Goal: Information Seeking & Learning: Check status

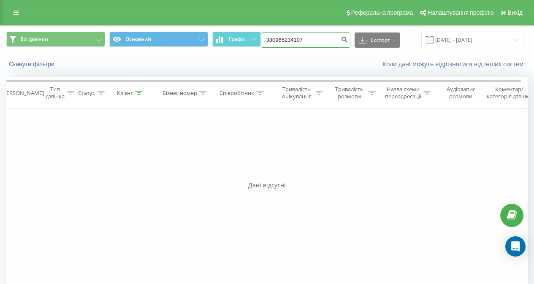
click at [323, 42] on input "380965234107" at bounding box center [305, 39] width 89 height 15
paste input "504519655"
click at [268, 37] on input "504519655" at bounding box center [305, 39] width 89 height 15
type input "380504519655"
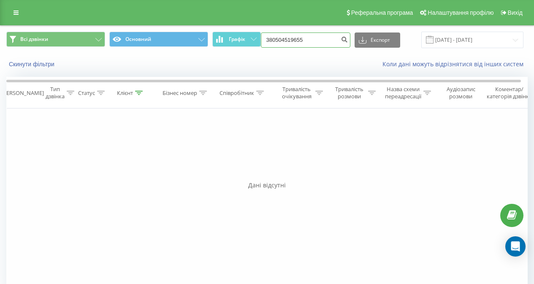
click at [308, 41] on input "380504519655" at bounding box center [305, 39] width 89 height 15
paste input "443603729"
type input "380443603729"
click at [341, 41] on icon "submit" at bounding box center [344, 38] width 7 height 5
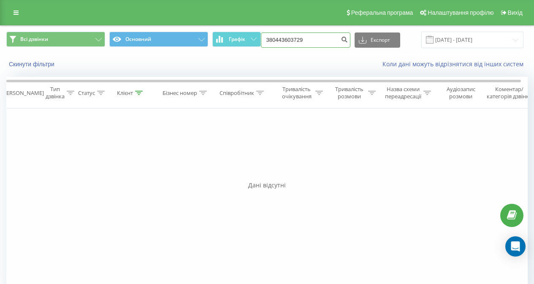
click at [316, 33] on input "380443603729" at bounding box center [305, 39] width 89 height 15
paste input "971425655"
type input "380971425655"
click at [341, 38] on icon "submit" at bounding box center [344, 38] width 7 height 5
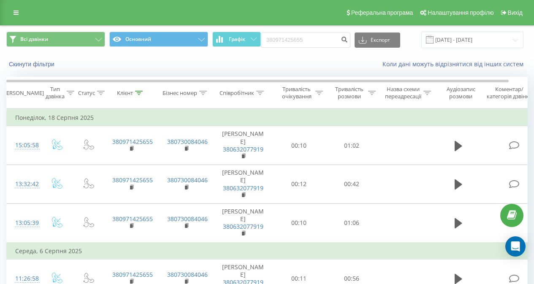
click at [426, 40] on span at bounding box center [430, 40] width 8 height 8
click at [444, 38] on input "[DATE] - [DATE]" at bounding box center [472, 40] width 102 height 16
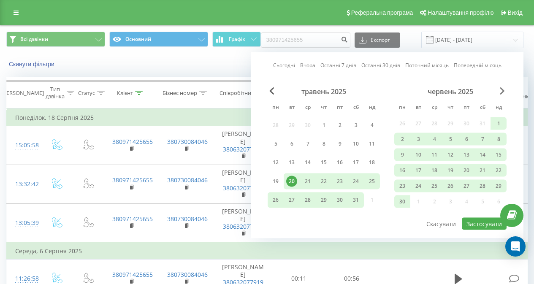
click at [501, 90] on span "Next Month" at bounding box center [502, 91] width 5 height 8
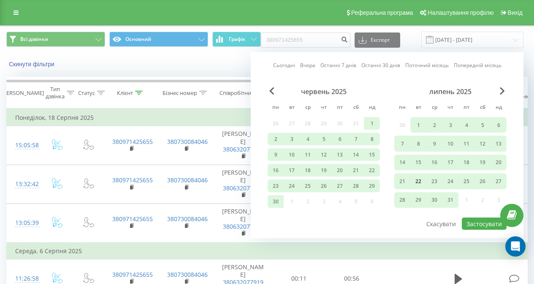
click at [418, 178] on div "22" at bounding box center [418, 181] width 11 height 11
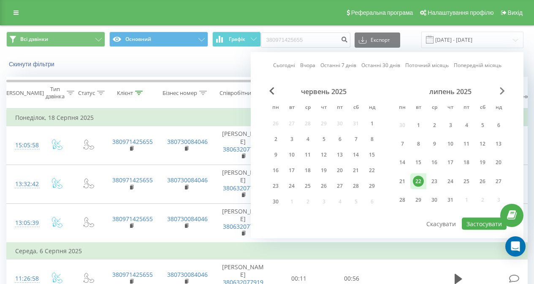
click at [502, 93] on span "Next Month" at bounding box center [502, 91] width 5 height 8
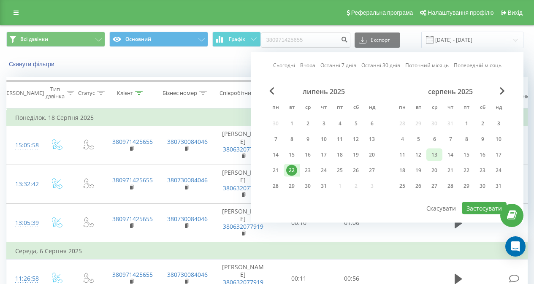
click at [433, 152] on div "13" at bounding box center [434, 154] width 11 height 11
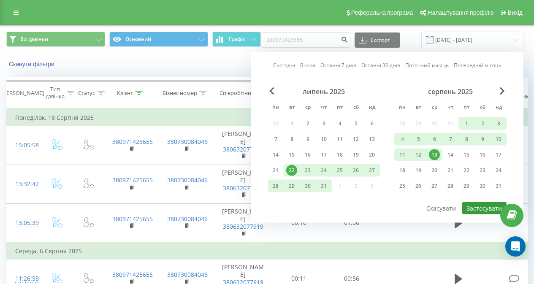
click at [481, 204] on button "Застосувати" at bounding box center [484, 208] width 45 height 12
type input "22.07.2025 - 13.08.2025"
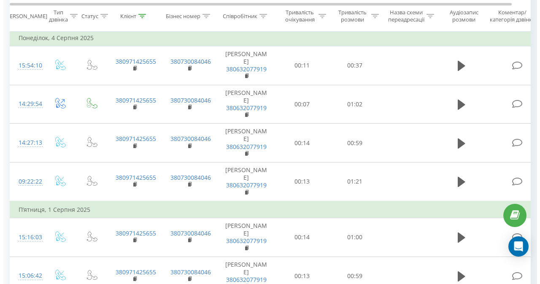
scroll to position [438, 0]
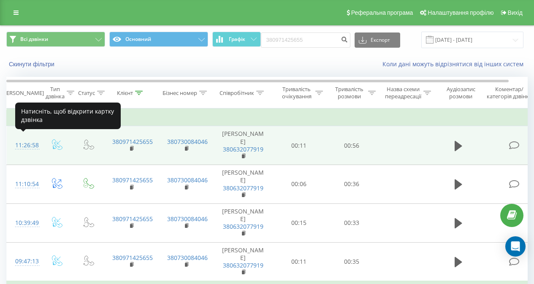
click at [19, 141] on div "11:26:58" at bounding box center [23, 145] width 17 height 16
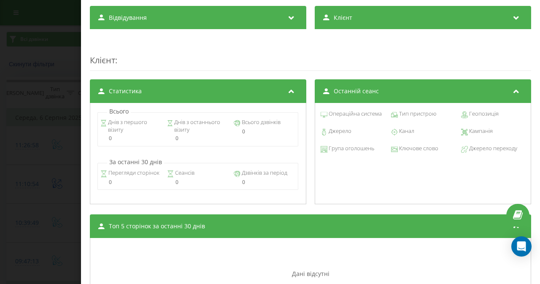
scroll to position [292, 0]
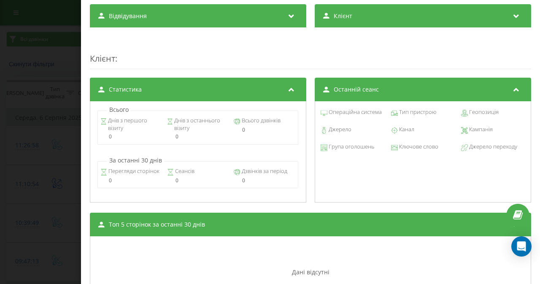
click at [402, 130] on span "Канал" at bounding box center [406, 129] width 16 height 8
click at [339, 131] on span "Джерело" at bounding box center [339, 129] width 24 height 8
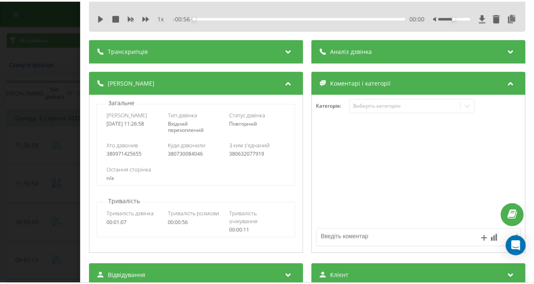
scroll to position [0, 0]
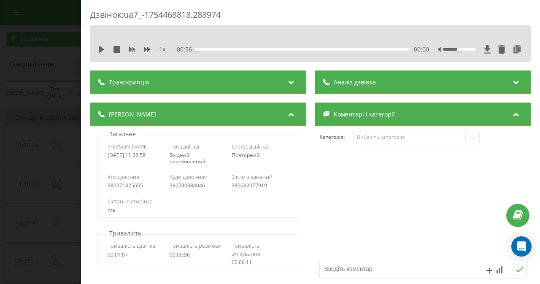
click at [58, 56] on div "Дзвінок : ua7_-1754468818.288974 1 x - 00:56 00:00 00:00 Транскрипція Для AI-ан…" at bounding box center [270, 142] width 540 height 284
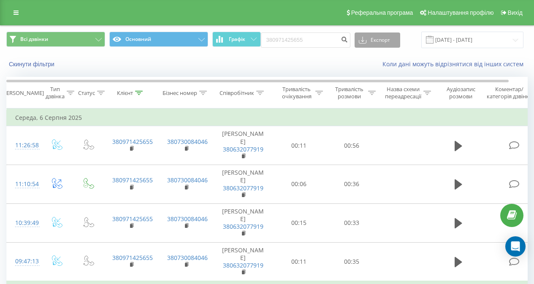
click at [366, 39] on button "Експорт" at bounding box center [377, 39] width 46 height 15
click at [367, 69] on span ".xls" at bounding box center [366, 71] width 9 height 8
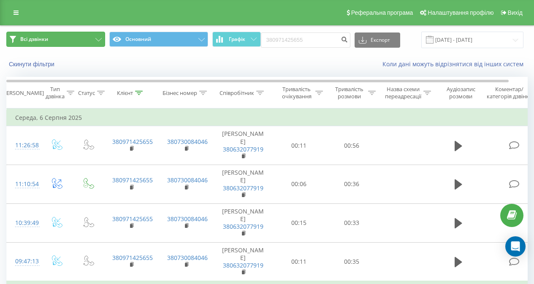
click at [58, 43] on button "Всі дзвінки" at bounding box center [55, 39] width 99 height 15
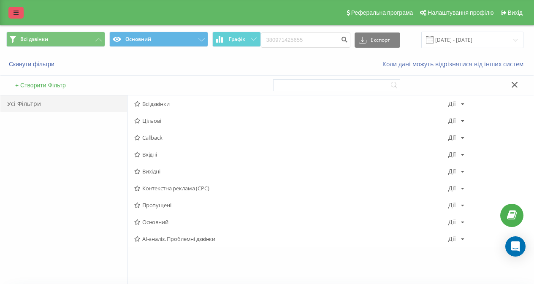
click at [18, 9] on link at bounding box center [15, 13] width 15 height 12
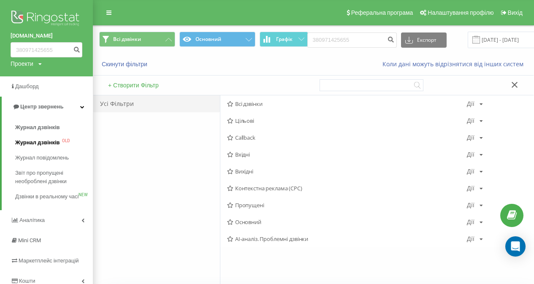
click at [35, 140] on span "Журнал дзвінків" at bounding box center [37, 142] width 45 height 8
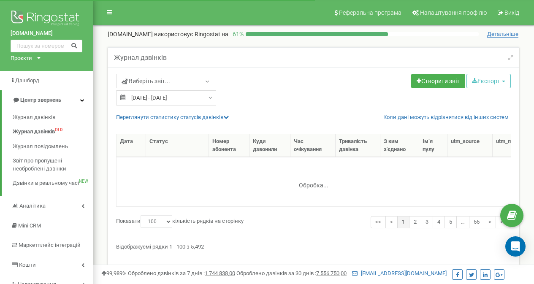
select select "100"
click at [149, 80] on span "Виберіть звіт..." at bounding box center [146, 81] width 49 height 8
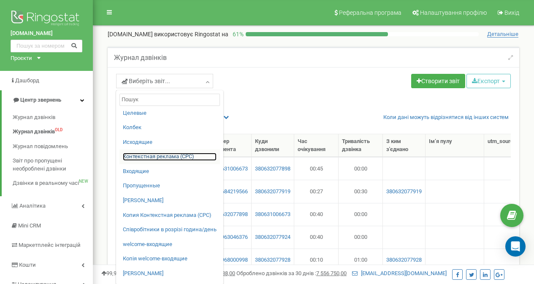
click at [165, 155] on link "Контекстная реклама (CPC)" at bounding box center [170, 157] width 94 height 8
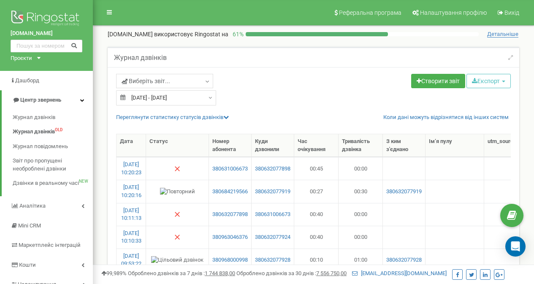
type input "21.07.2025"
type input "20.08.2025"
click at [192, 96] on input "21.07.2025 - 20.08.2025" at bounding box center [166, 97] width 100 height 15
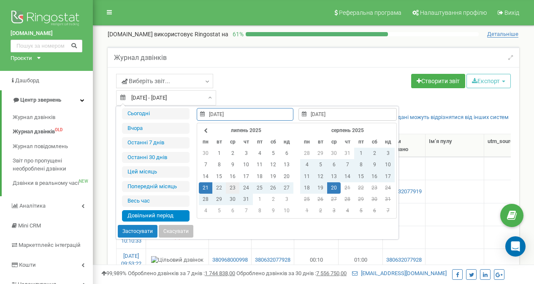
type input "23.07.2025"
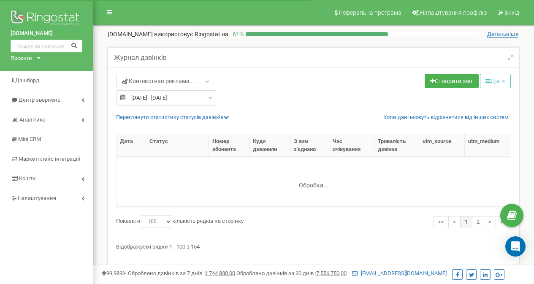
select select "100"
type input "[DATE]"
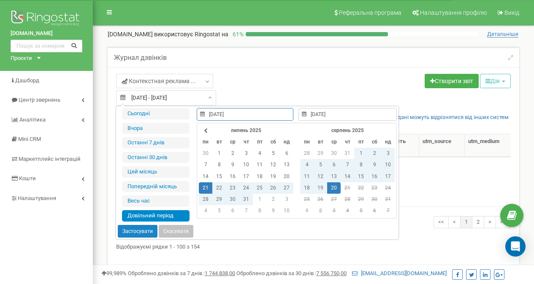
click at [187, 95] on input "[DATE] - [DATE]" at bounding box center [166, 97] width 100 height 15
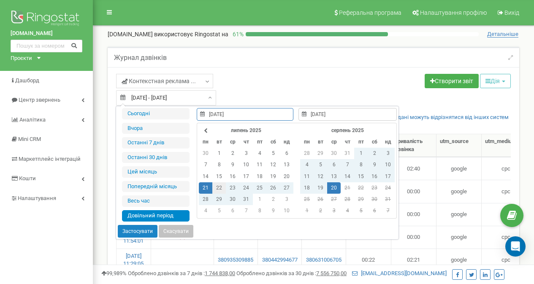
type input "22.07.2025"
click at [219, 186] on td "22" at bounding box center [219, 187] width 14 height 11
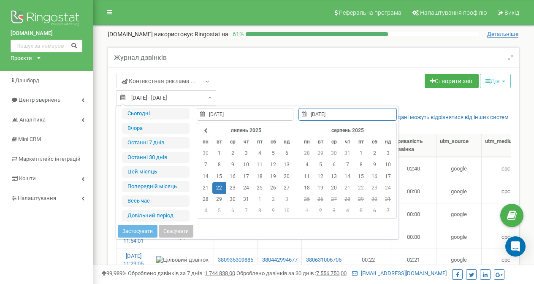
type input "22.07.2025"
click at [219, 186] on td "22" at bounding box center [219, 187] width 14 height 11
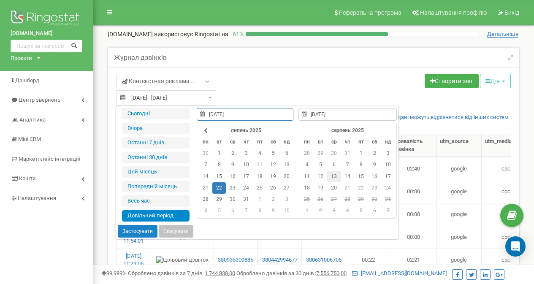
type input "13.08.2025"
click at [332, 173] on td "13" at bounding box center [334, 176] width 14 height 11
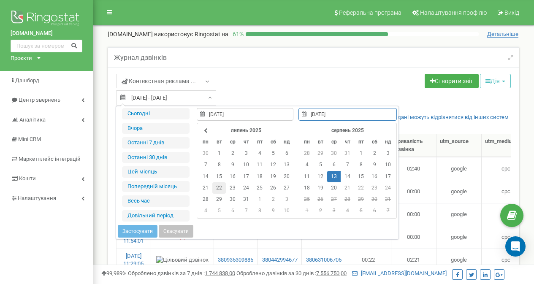
type input "22.07.2025"
click at [220, 189] on td "22" at bounding box center [219, 187] width 14 height 11
type input "22.07.2025"
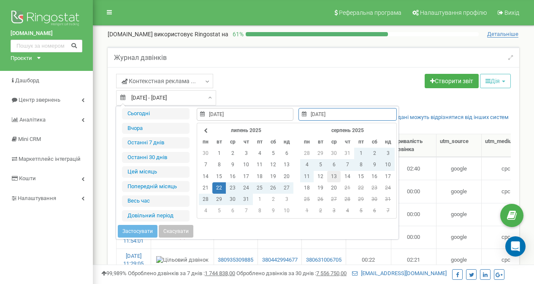
type input "13.08.2025"
click at [331, 175] on td "13" at bounding box center [334, 176] width 14 height 11
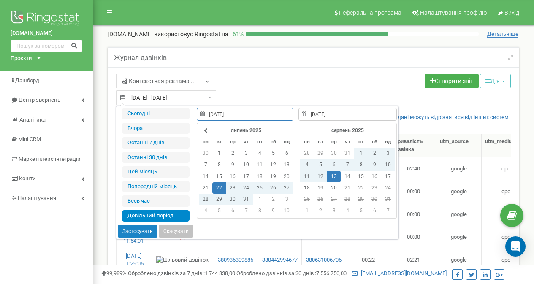
type input "22.07.2025"
click at [135, 229] on button "Застосувати" at bounding box center [138, 231] width 40 height 13
type input "22.07.2025 - 13.08.2025"
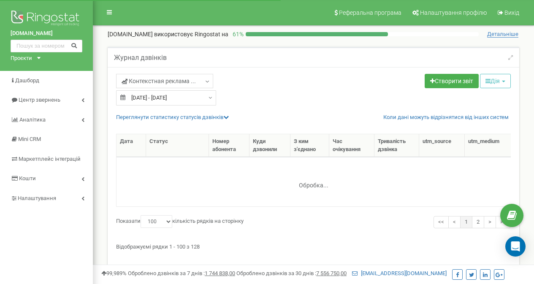
select select "100"
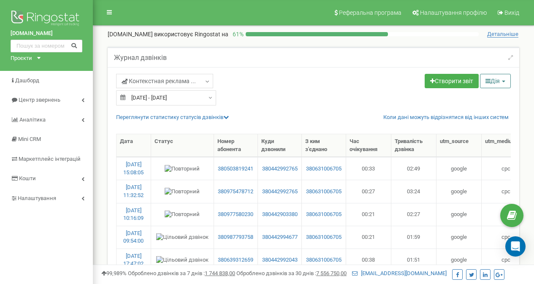
click at [491, 79] on button "Дія" at bounding box center [495, 81] width 31 height 14
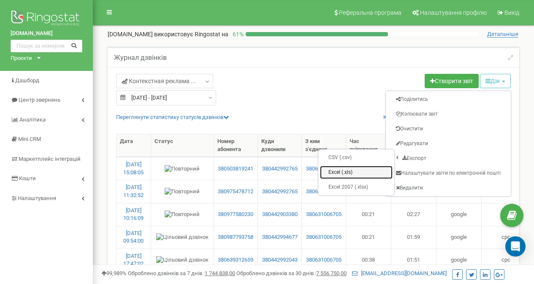
click at [362, 170] on link "Excel (.xls)" at bounding box center [356, 172] width 73 height 13
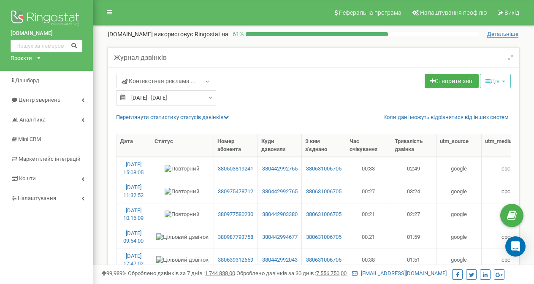
click at [290, 88] on div "Контекстная реклама ... Целевые Колбек Исходящие Контекстная реклама (CPC) Вход…" at bounding box center [211, 82] width 191 height 16
click at [49, 43] on input "text" at bounding box center [47, 46] width 72 height 13
paste input "380966219437"
type input "380966219437"
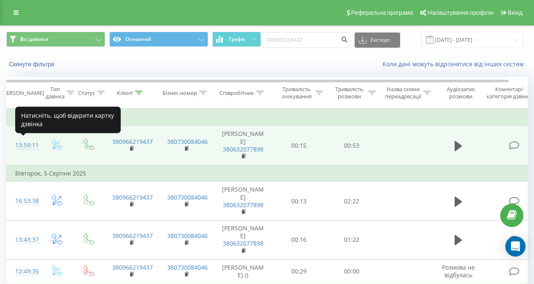
click at [31, 146] on div "13:59:11" at bounding box center [23, 145] width 17 height 16
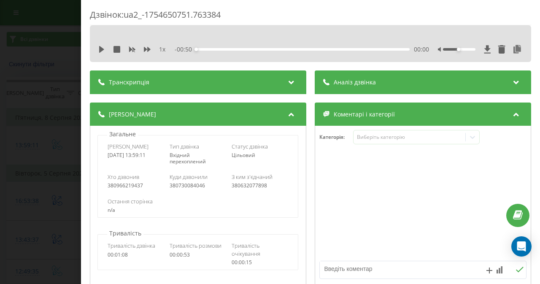
click at [464, 112] on div "Коментарі і категорії" at bounding box center [423, 115] width 216 height 24
click at [477, 83] on div "Аналіз дзвінка" at bounding box center [423, 82] width 216 height 24
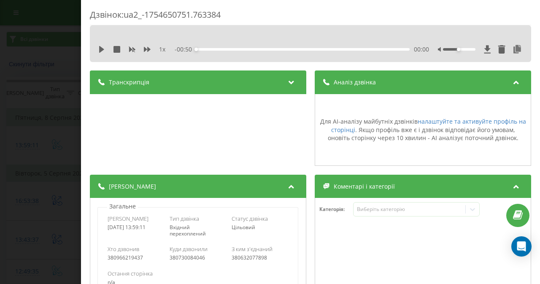
click at [57, 89] on div "Дзвінок : ua2_-1754650751.763384 1 x - 00:50 00:00 00:00 Транскрипція Для AI-ан…" at bounding box center [270, 142] width 540 height 284
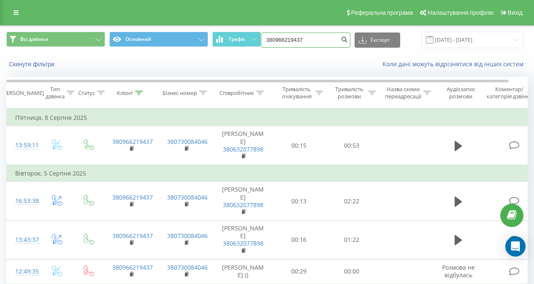
click at [315, 36] on input "380966219437" at bounding box center [305, 39] width 89 height 15
paste input "501973180"
type input "380501973180"
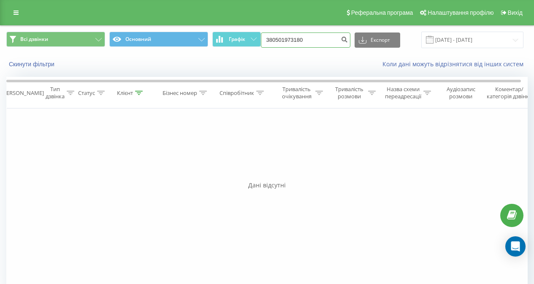
click at [310, 37] on input "380501973180" at bounding box center [305, 39] width 89 height 15
paste input "991884313"
type input "380991884313"
click at [311, 46] on input "380991884313" at bounding box center [305, 39] width 89 height 15
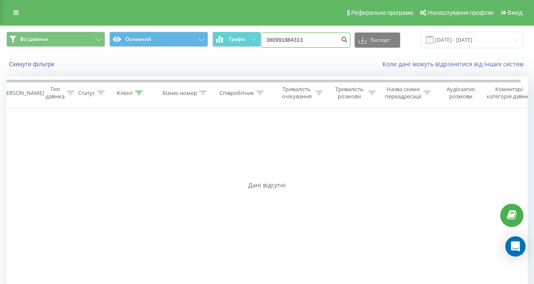
click at [311, 46] on input "380991884313" at bounding box center [305, 39] width 89 height 15
paste input "65234107"
type input "380965234107"
click at [308, 38] on input "380965234107" at bounding box center [305, 39] width 89 height 15
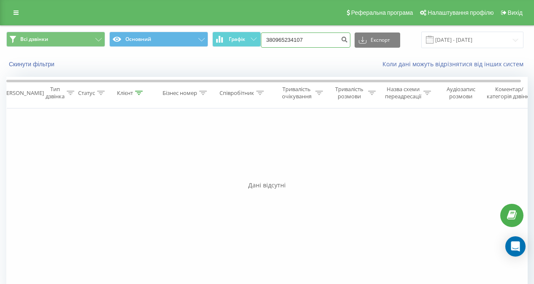
paste input "7162672"
type input "380971626727"
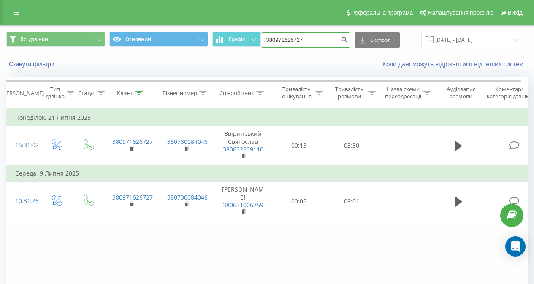
click at [309, 38] on input "380971626727" at bounding box center [305, 39] width 89 height 15
paste input "58383282"
type input "380958383282"
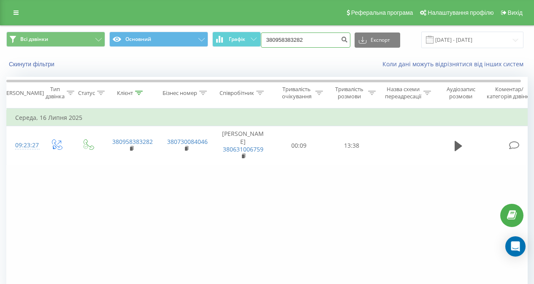
click at [303, 44] on input "380958383282" at bounding box center [305, 39] width 89 height 15
paste input "662525244"
type input "380662525244"
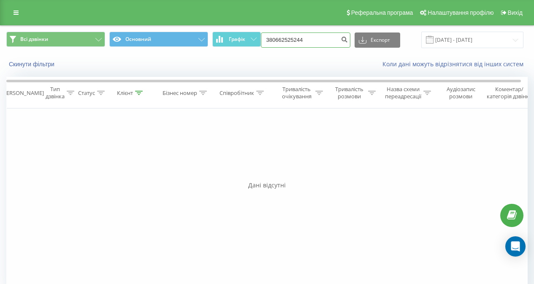
click at [307, 43] on input "380662525244" at bounding box center [305, 39] width 89 height 15
paste input "74304887"
type input "380674304887"
click at [320, 42] on input "380674304887" at bounding box center [305, 39] width 89 height 15
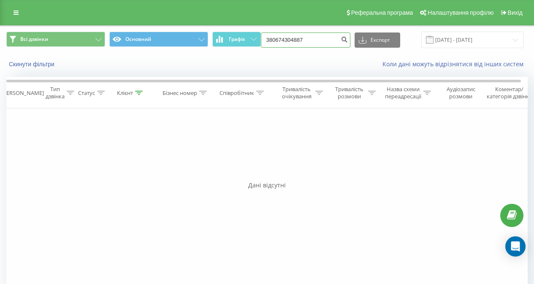
click at [320, 42] on input "380674304887" at bounding box center [305, 39] width 89 height 15
paste input "937560332"
type input "937560332"
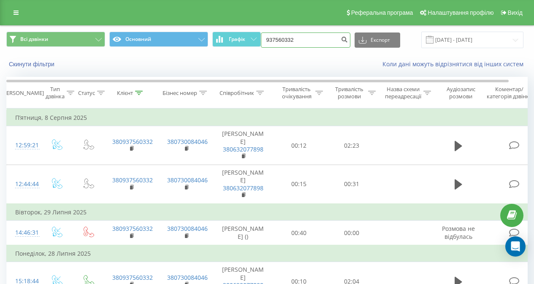
click at [310, 34] on input "937560332" at bounding box center [305, 39] width 89 height 15
paste input "380935179603"
type input "380935179603"
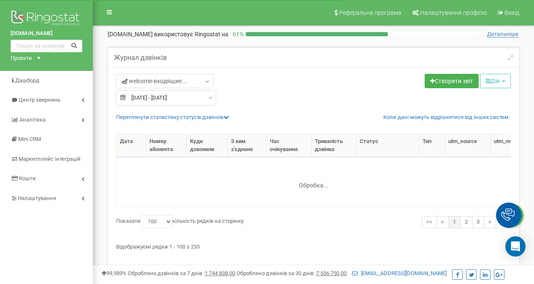
select select "100"
